Goal: Check status: Check status

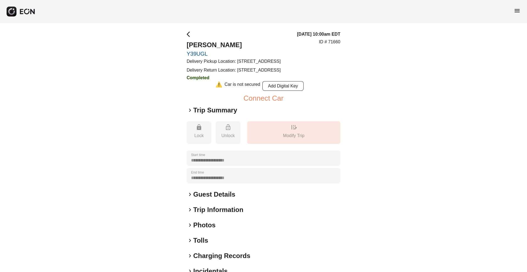
click at [391, 10] on span "menu" at bounding box center [517, 10] width 7 height 7
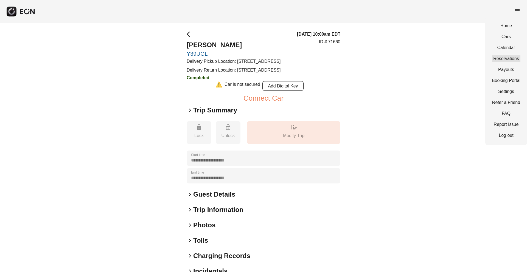
click at [391, 59] on link "Reservations" at bounding box center [506, 58] width 29 height 7
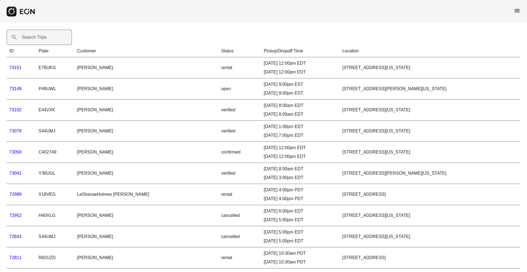
click at [26, 37] on label "Search Trips" at bounding box center [34, 37] width 25 height 7
click at [26, 37] on Trips "Search Trips" at bounding box center [39, 37] width 65 height 15
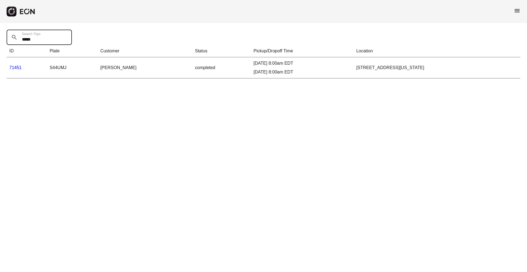
type Trips "*****"
click at [16, 69] on link "71451" at bounding box center [15, 67] width 12 height 5
